Goal: Task Accomplishment & Management: Complete application form

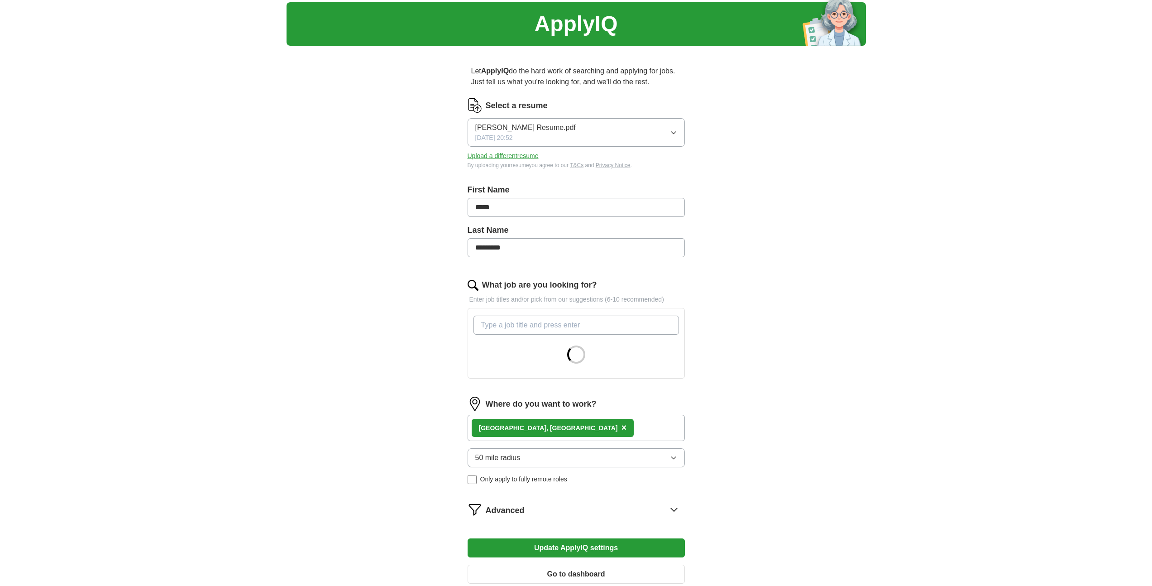
scroll to position [131, 0]
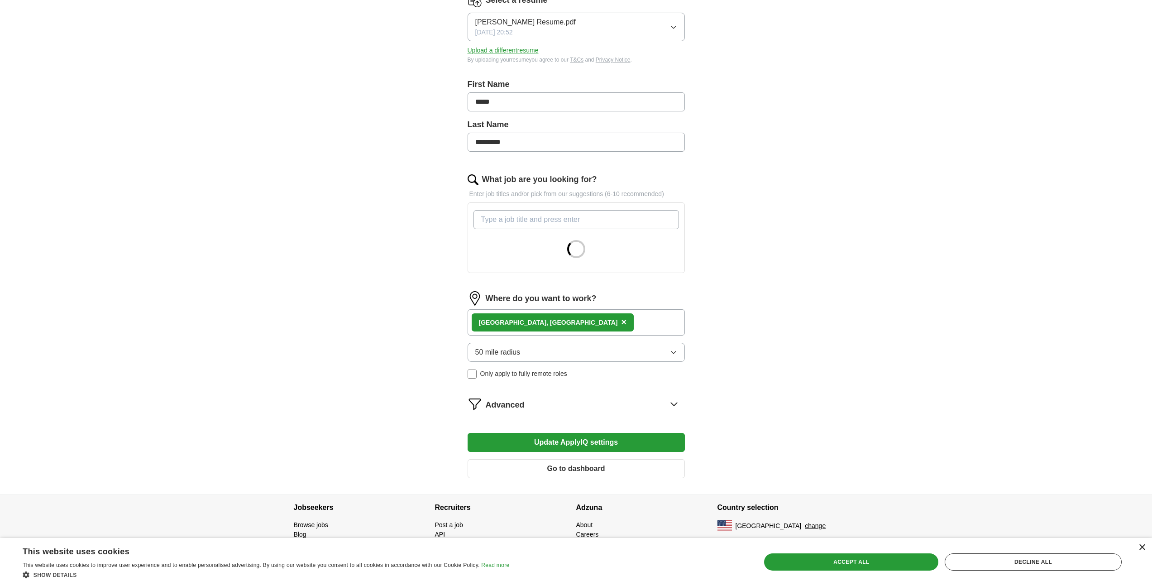
click at [1140, 548] on div "×" at bounding box center [1142, 547] width 7 height 7
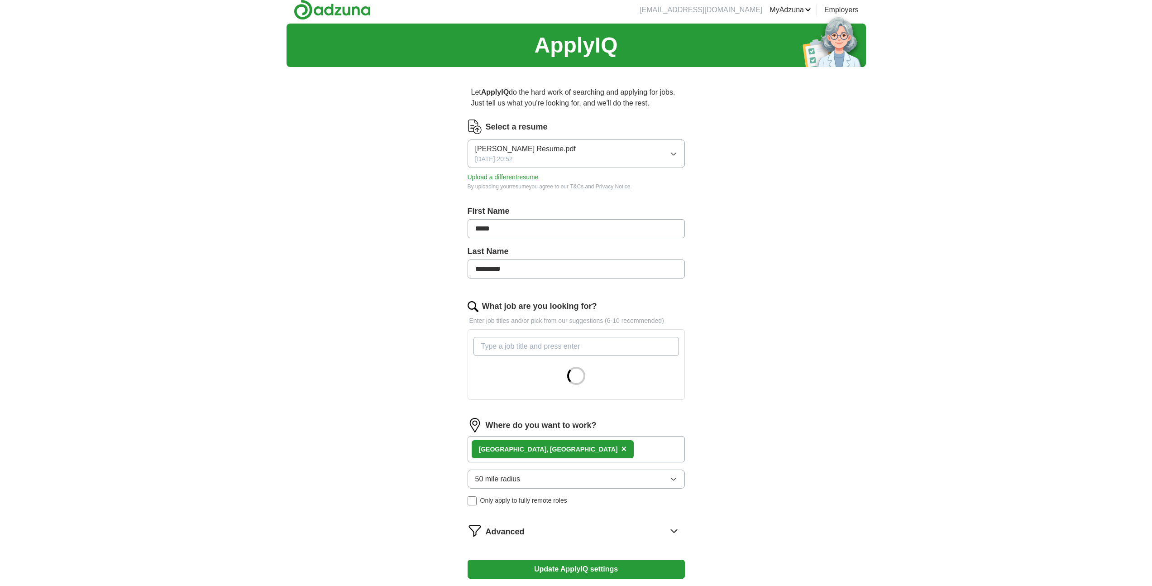
scroll to position [0, 0]
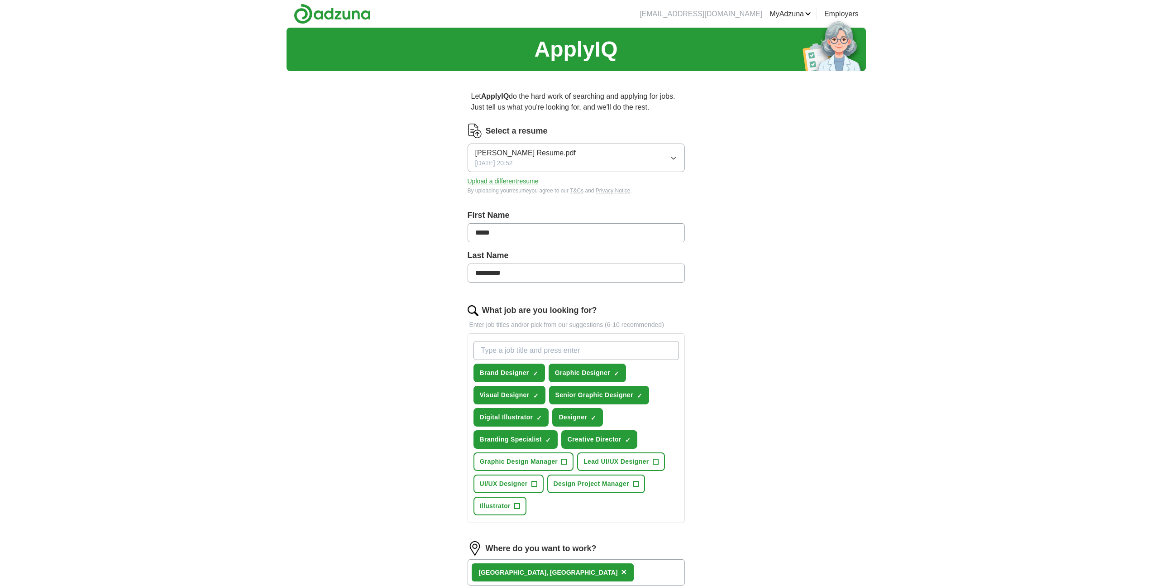
click at [321, 14] on img at bounding box center [332, 14] width 77 height 20
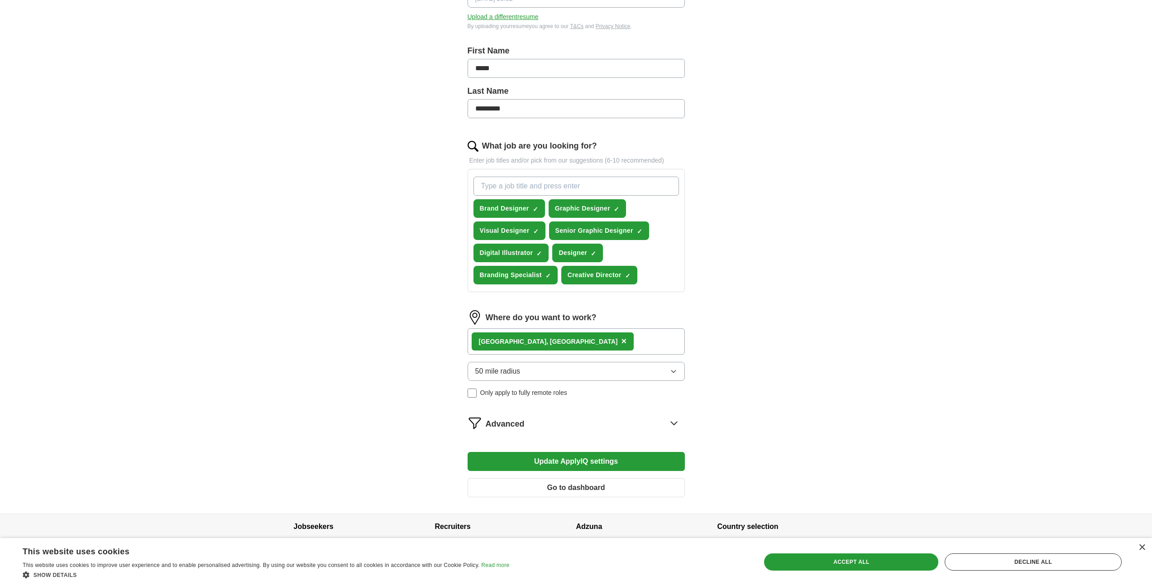
scroll to position [156, 0]
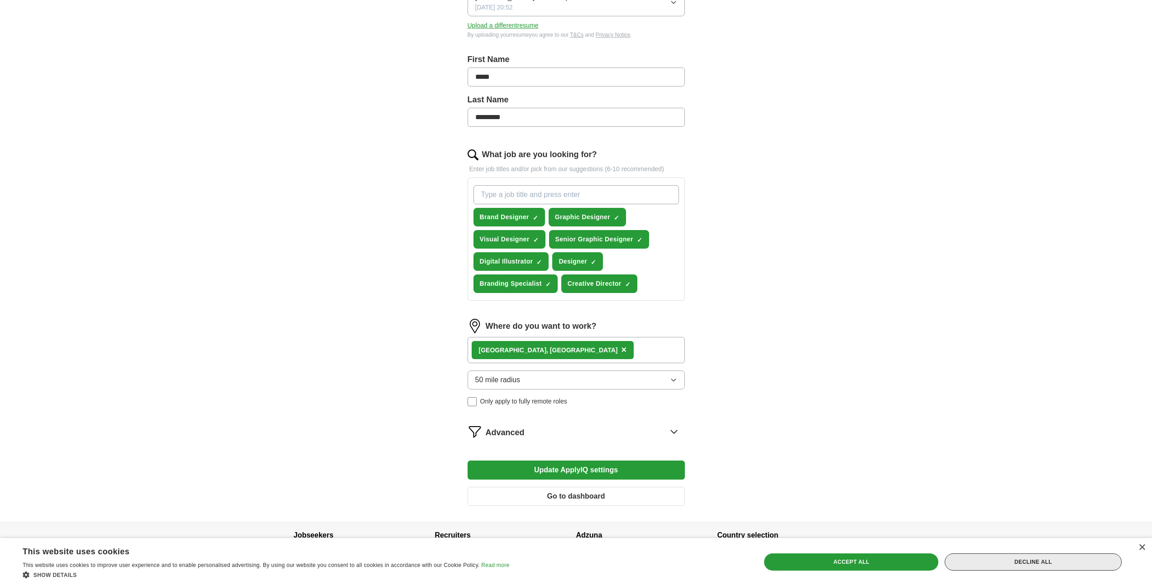
click at [1039, 563] on div "Decline all" at bounding box center [1033, 561] width 177 height 17
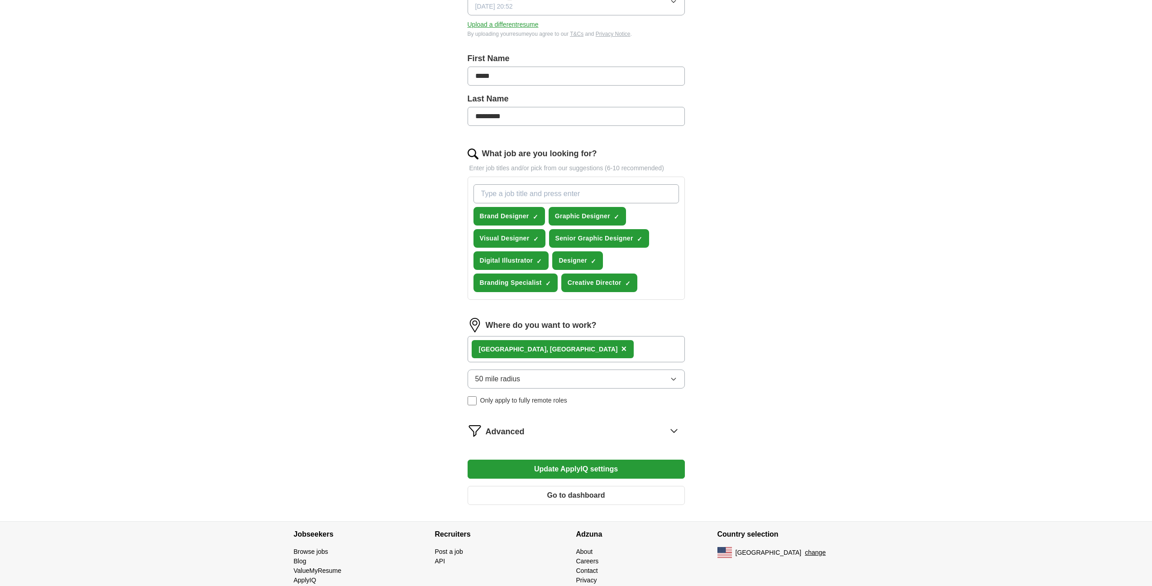
scroll to position [183, 0]
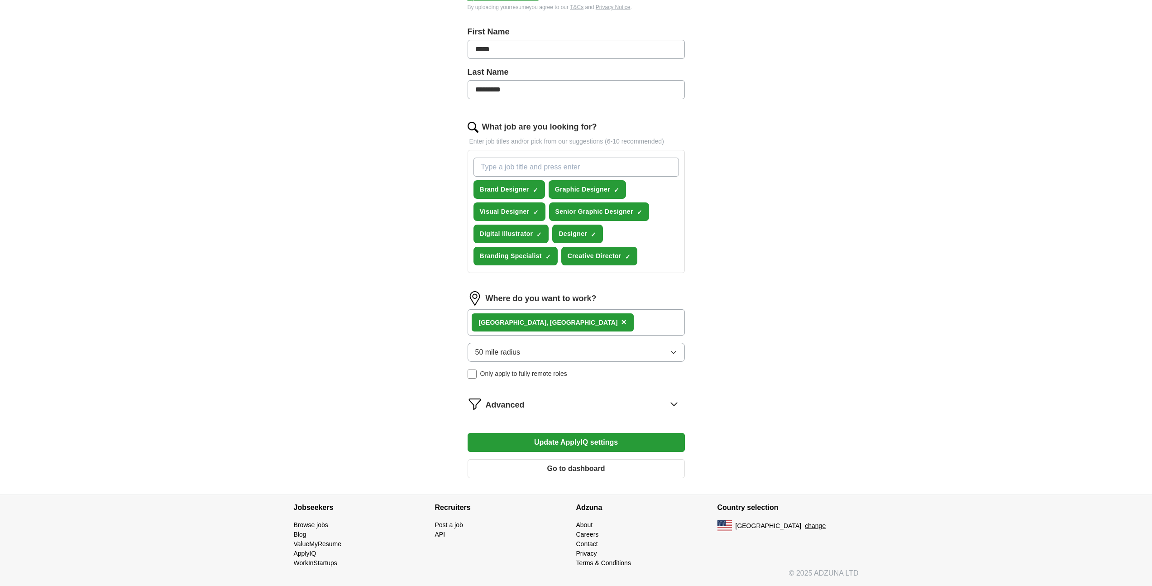
click at [667, 404] on icon at bounding box center [674, 404] width 14 height 14
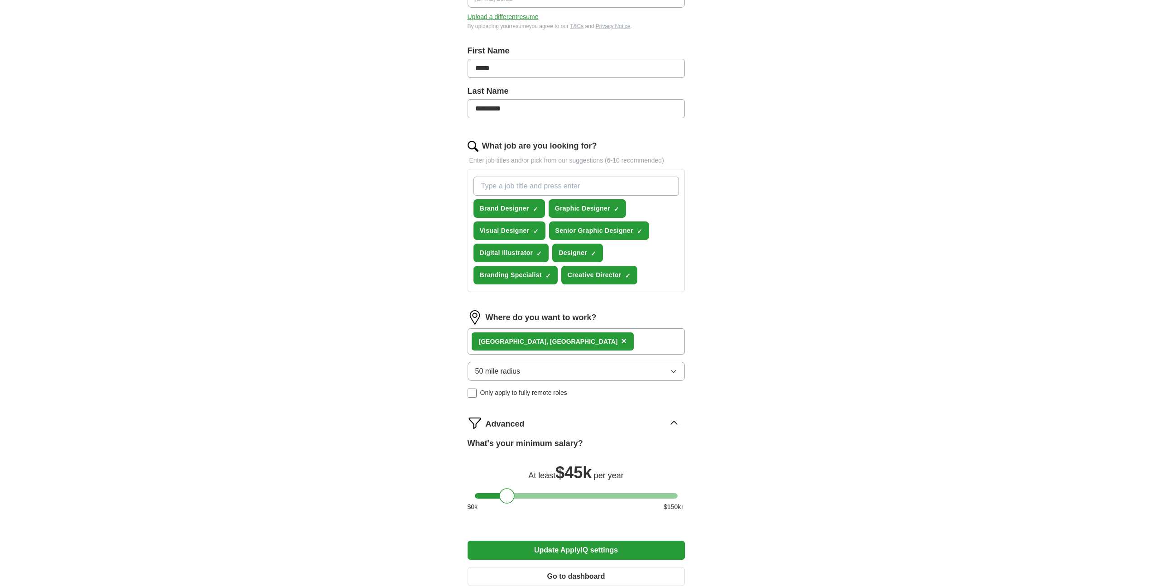
scroll to position [0, 0]
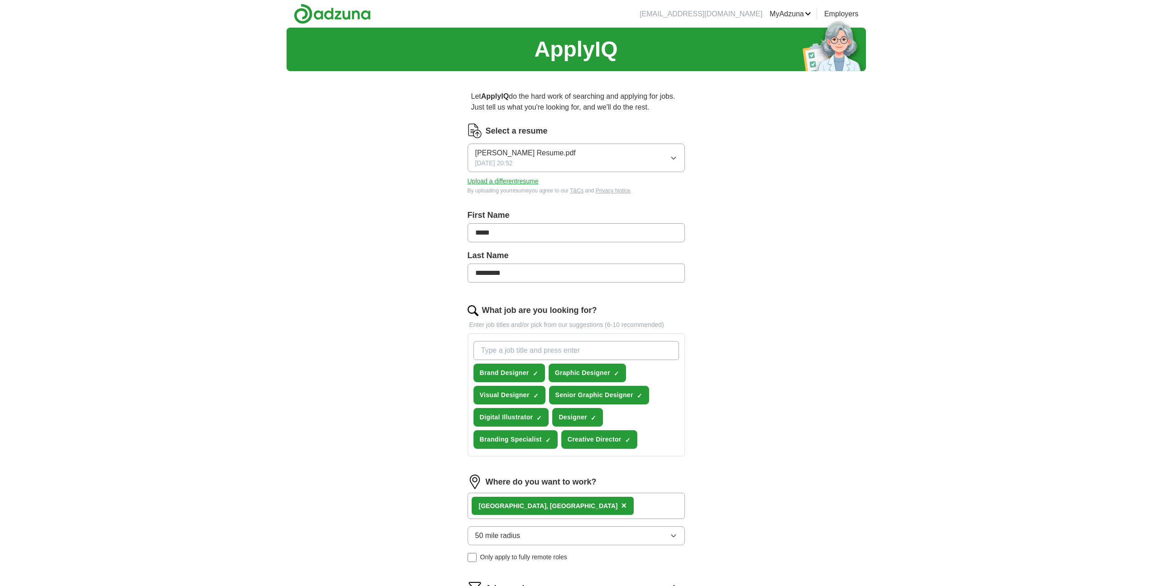
click at [326, 9] on img at bounding box center [332, 14] width 77 height 20
